Goal: Task Accomplishment & Management: Manage account settings

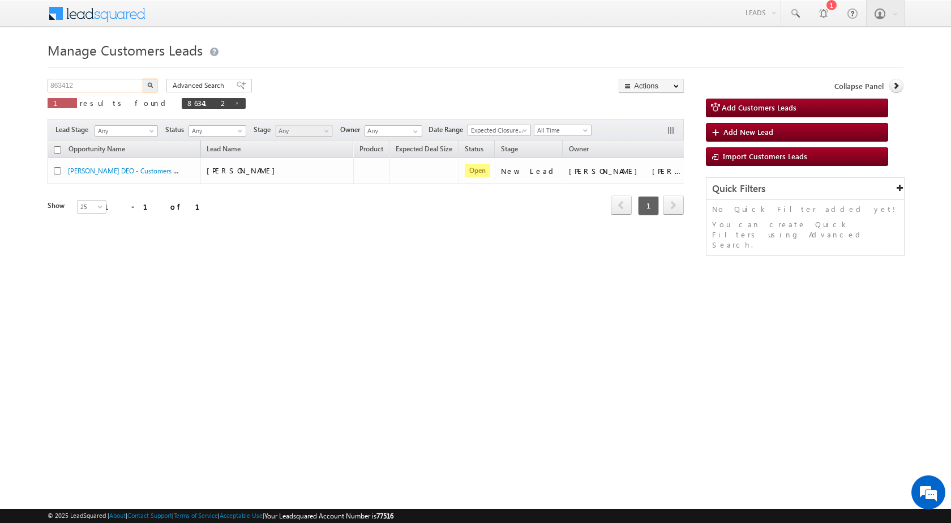
drag, startPoint x: 83, startPoint y: 89, endPoint x: 32, endPoint y: 93, distance: 51.7
click at [32, 93] on body "Menu [PERSON_NAME] sitar a6@ks erve." at bounding box center [475, 160] width 951 height 321
paste input "7459"
type input "867459"
click at [143, 79] on button "button" at bounding box center [150, 86] width 15 height 14
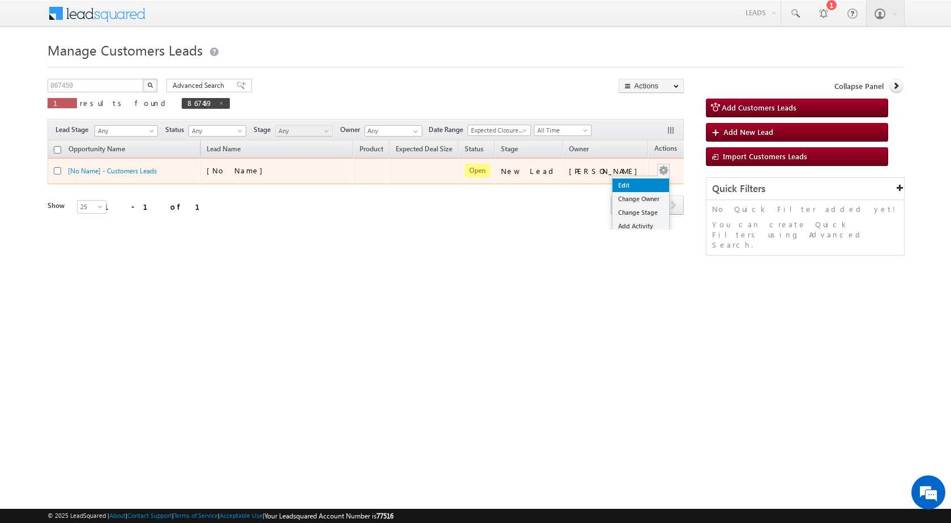
click at [625, 186] on link "Edit" at bounding box center [641, 185] width 57 height 14
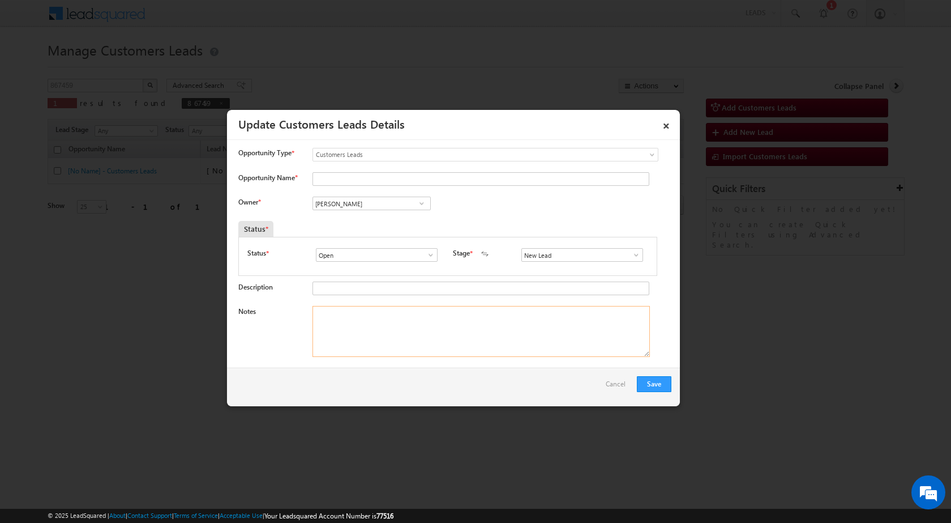
click at [463, 332] on textarea "Notes" at bounding box center [481, 331] width 337 height 51
paste textarea "867459 / [PERSON_NAME] / 8077651509 / CONSTRUCTION / OWNER HIMSELF / 282001 TO …"
type textarea "867459 / [PERSON_NAME] / 8077651509 / CONSTRUCTION / OWNER HIMSELF / 282001 TO …"
click at [609, 259] on input "New Lead" at bounding box center [583, 255] width 122 height 14
click at [634, 251] on span at bounding box center [636, 254] width 11 height 9
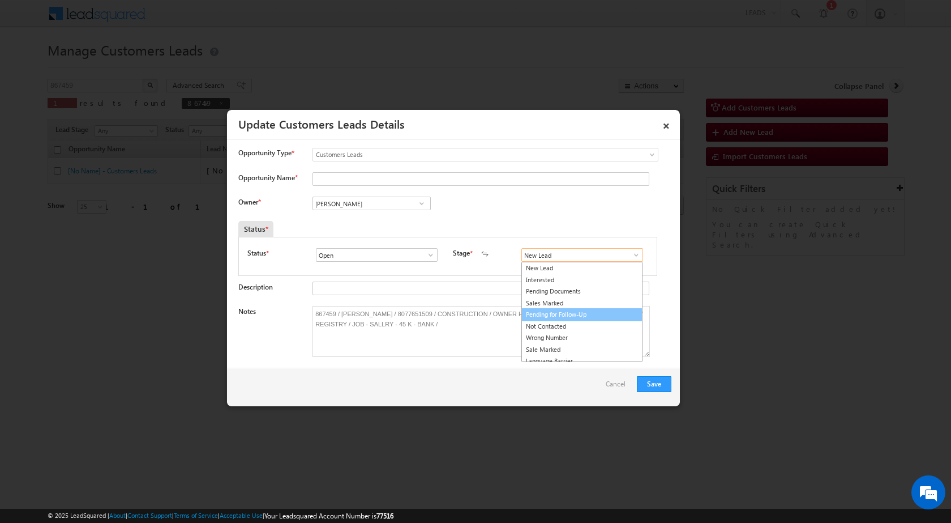
click at [564, 311] on link "Pending for Follow-Up" at bounding box center [582, 314] width 121 height 13
click at [632, 252] on span at bounding box center [636, 254] width 11 height 9
click at [568, 298] on link "Sales Marked" at bounding box center [582, 303] width 121 height 13
type input "Sales Marked"
click at [551, 203] on div "Owner * Vikas Halwai Vikas Halwai Vikas Halwai" at bounding box center [454, 205] width 433 height 19
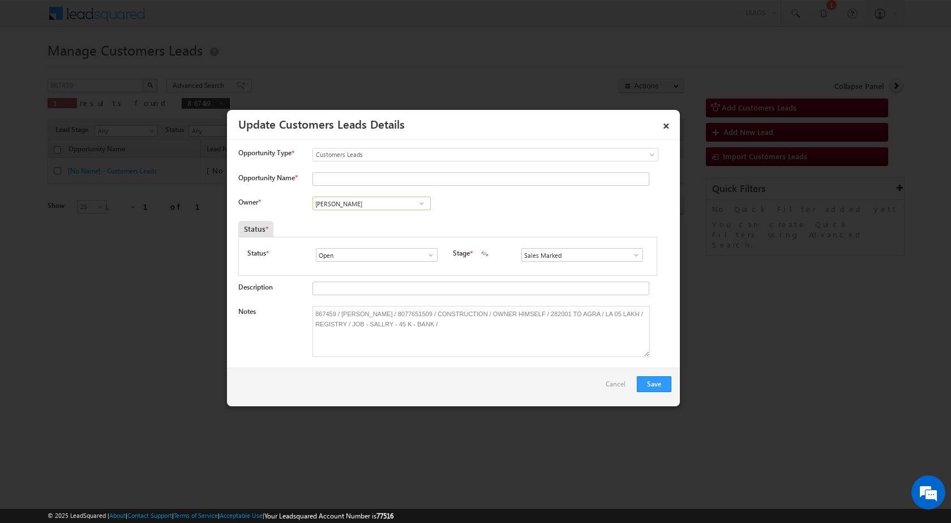
click at [354, 203] on input "[PERSON_NAME]" at bounding box center [372, 203] width 118 height 14
paste input "[EMAIL_ADDRESS][PERSON_NAME][DOMAIN_NAME]"
click at [345, 221] on span "[EMAIL_ADDRESS][PERSON_NAME][DOMAIN_NAME]" at bounding box center [368, 225] width 102 height 8
type input "[PERSON_NAME]"
click at [643, 387] on button "Save" at bounding box center [654, 384] width 35 height 16
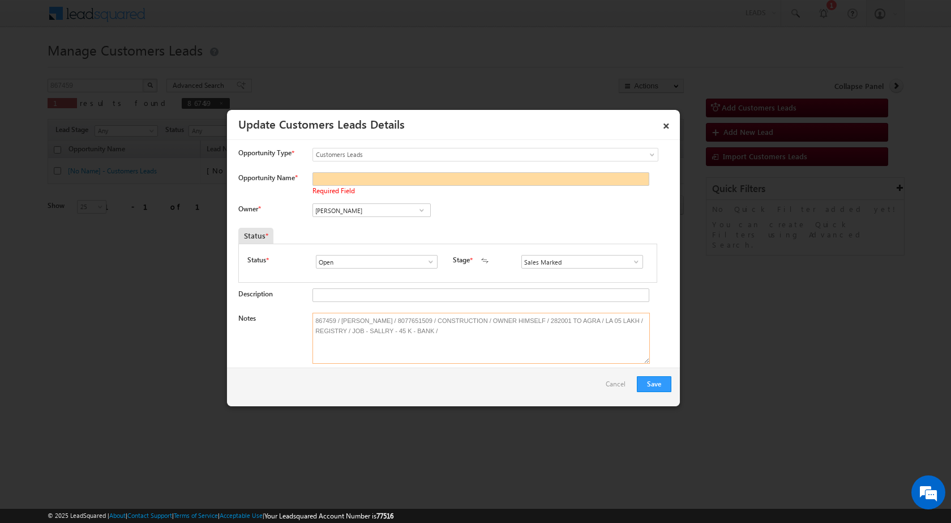
drag, startPoint x: 340, startPoint y: 323, endPoint x: 371, endPoint y: 318, distance: 30.9
click at [371, 318] on textarea "867459 / [PERSON_NAME] / 8077651509 / CONSTRUCTION / OWNER HIMSELF / 282001 TO …" at bounding box center [481, 338] width 337 height 51
click at [371, 178] on input "Opportunity Name *" at bounding box center [481, 179] width 337 height 14
paste input "[PERSON_NAME]"
type input "[PERSON_NAME]"
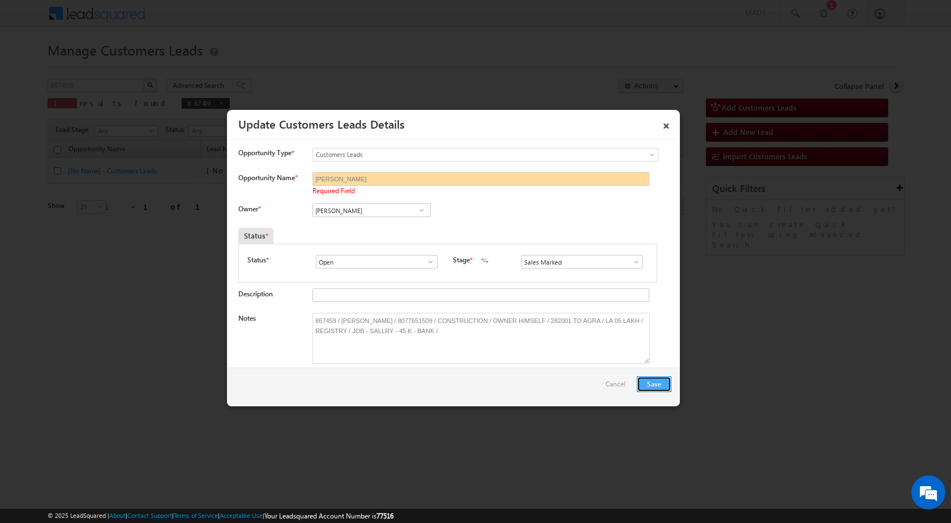
click at [649, 381] on button "Save" at bounding box center [654, 384] width 35 height 16
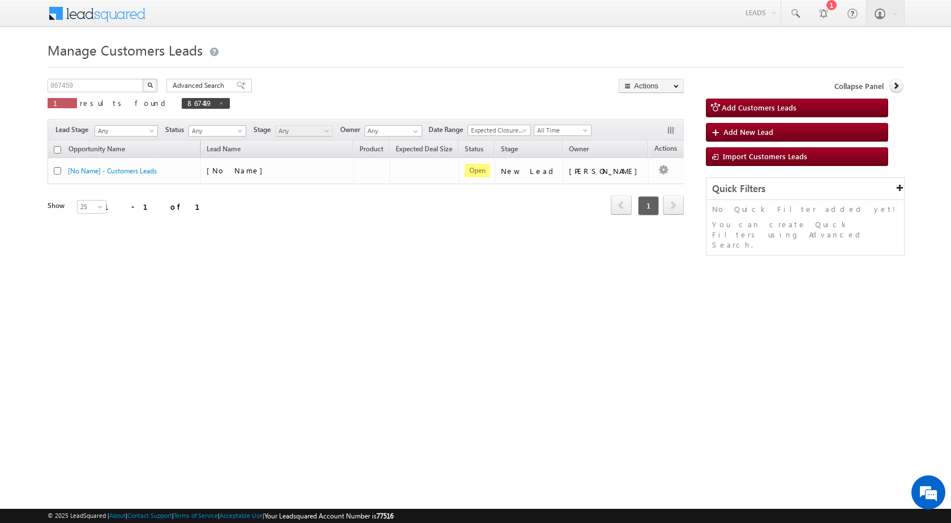
click at [303, 323] on html "Menu [PERSON_NAME] sitar a6@ks erve." at bounding box center [475, 174] width 951 height 349
click at [305, 304] on div "Manage Customers Leads Customers Leads updated successfully. 867459 X 1 results…" at bounding box center [476, 179] width 856 height 283
